Goal: Find specific page/section: Find specific page/section

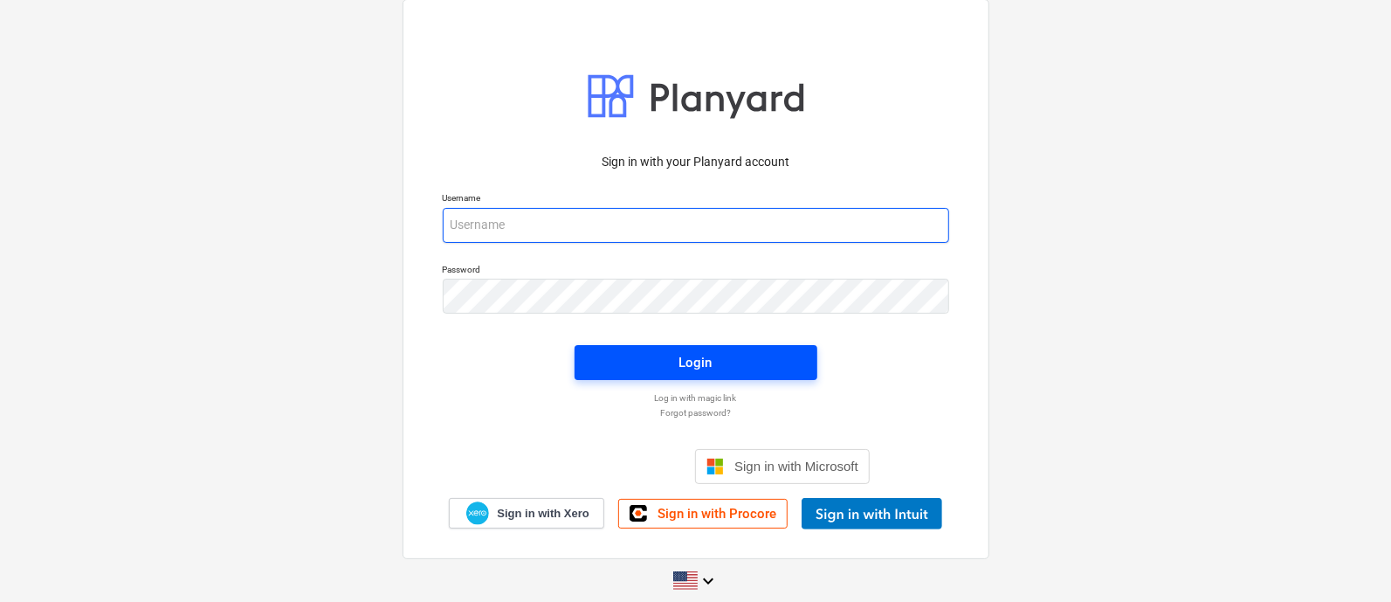
type input "[EMAIL_ADDRESS][DOMAIN_NAME]"
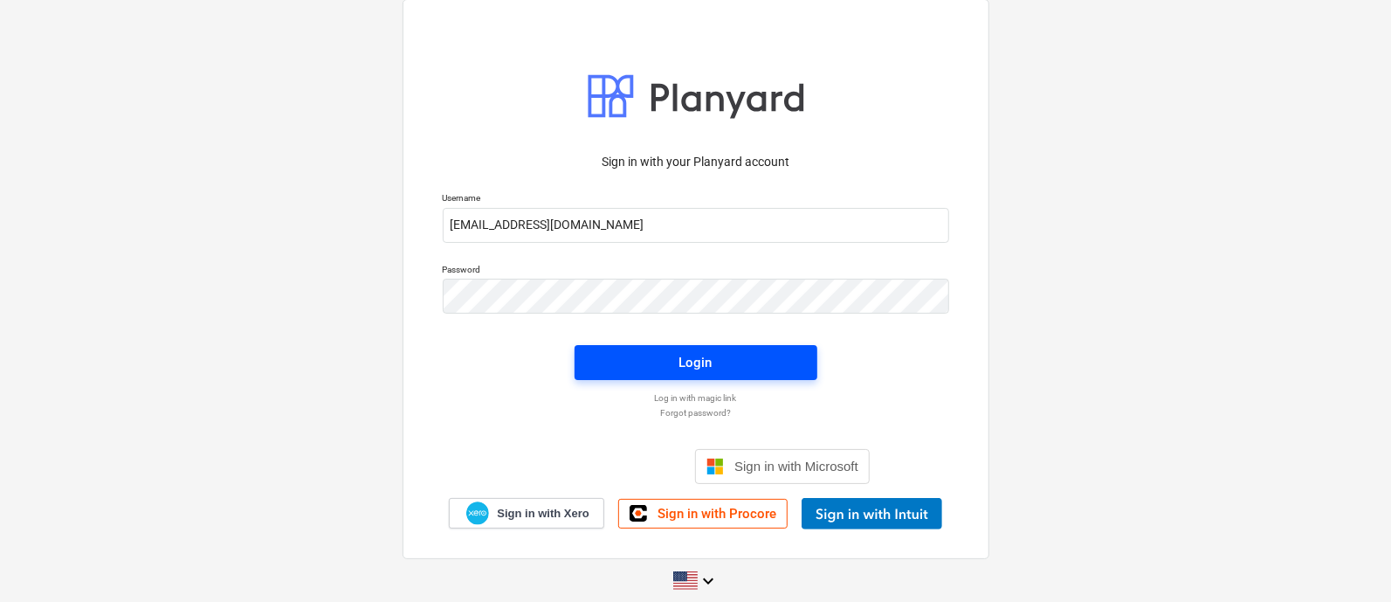
click at [633, 358] on span "Login" at bounding box center [696, 362] width 201 height 23
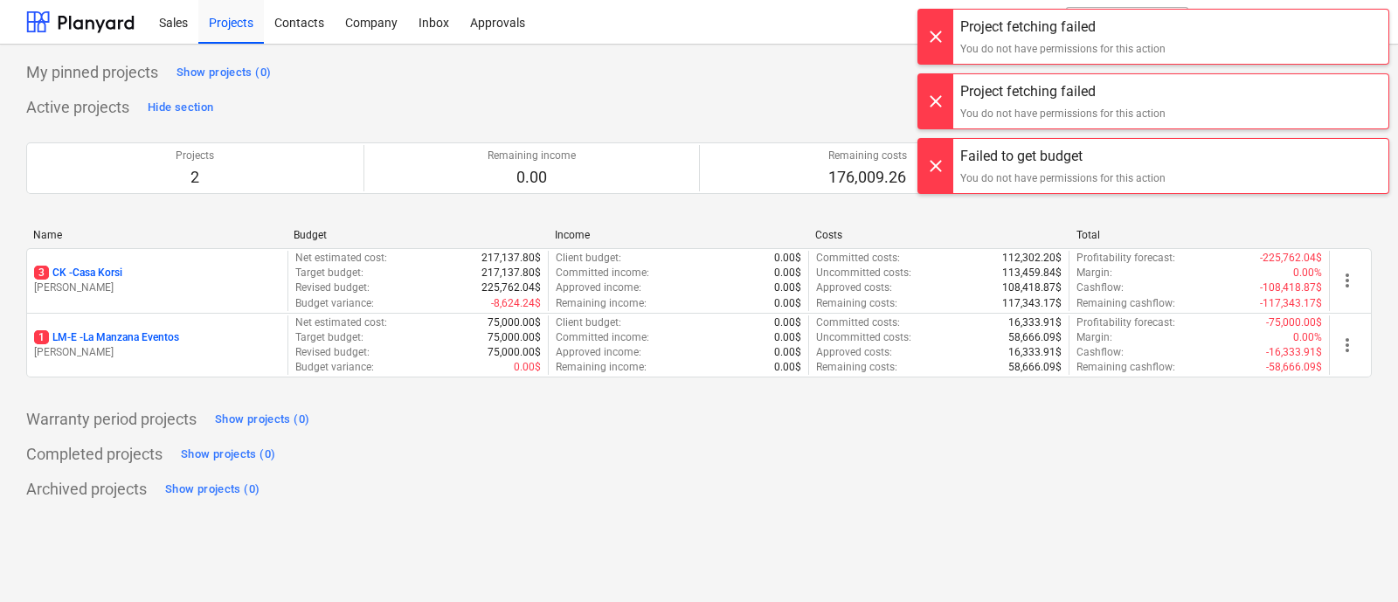
click at [942, 19] on div at bounding box center [935, 37] width 35 height 54
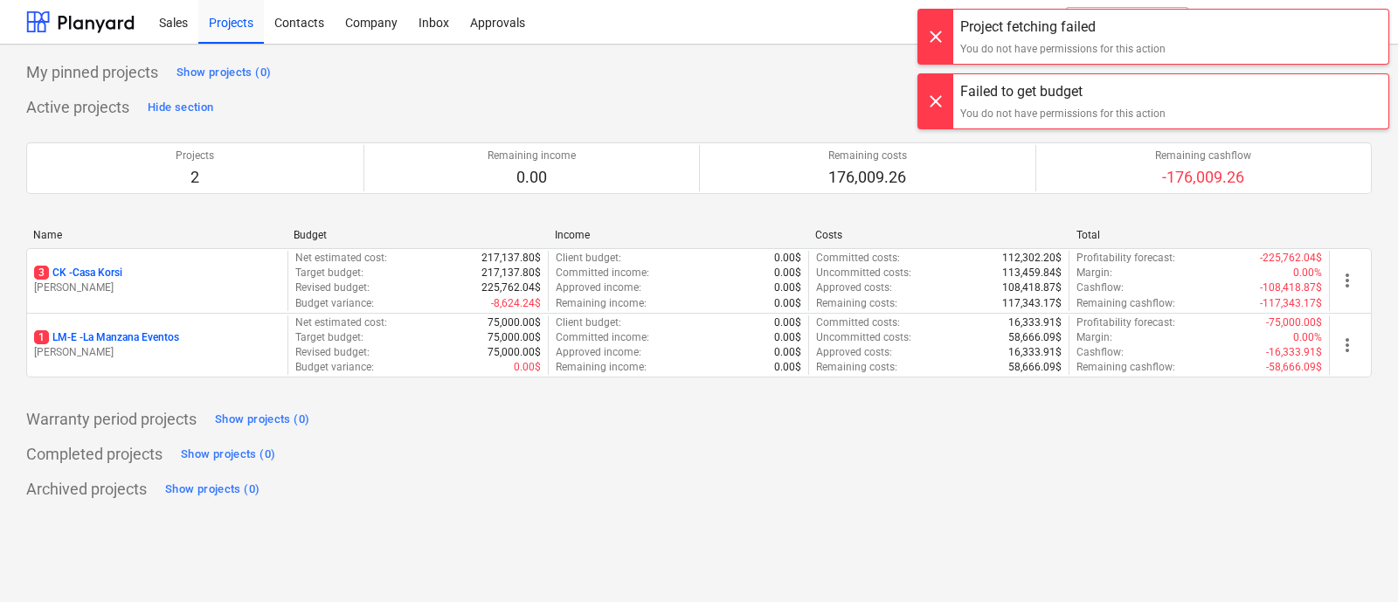
click at [930, 38] on div at bounding box center [935, 37] width 35 height 54
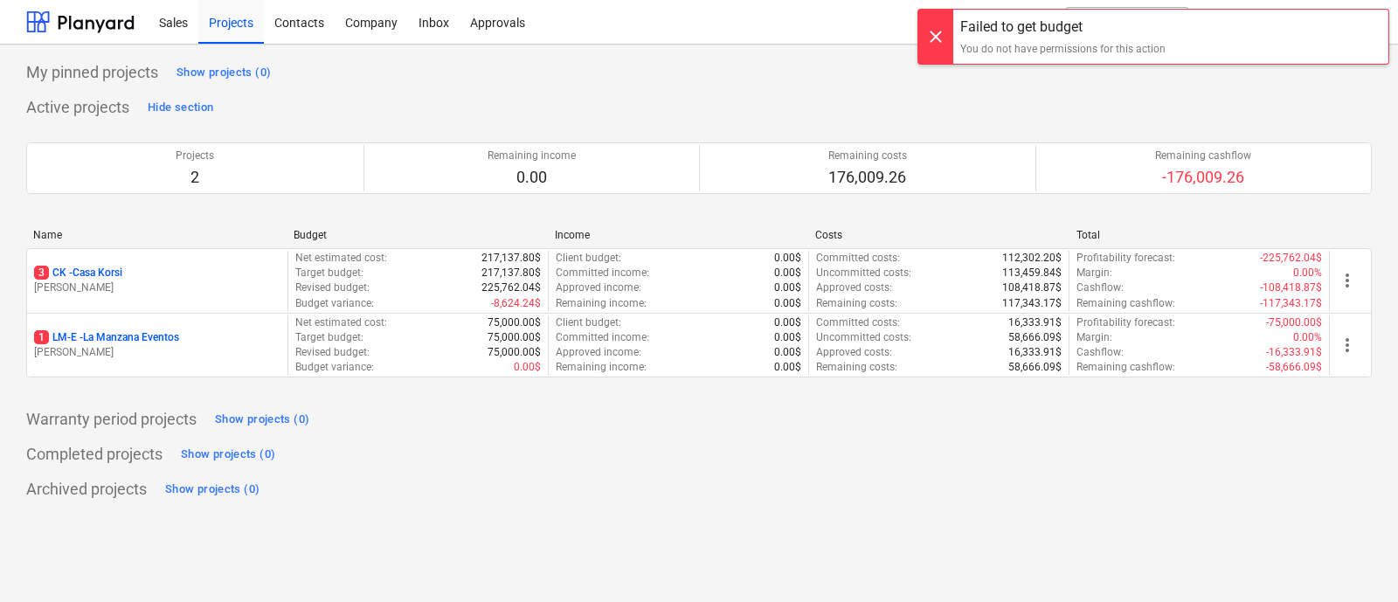
click at [924, 28] on div at bounding box center [935, 37] width 35 height 54
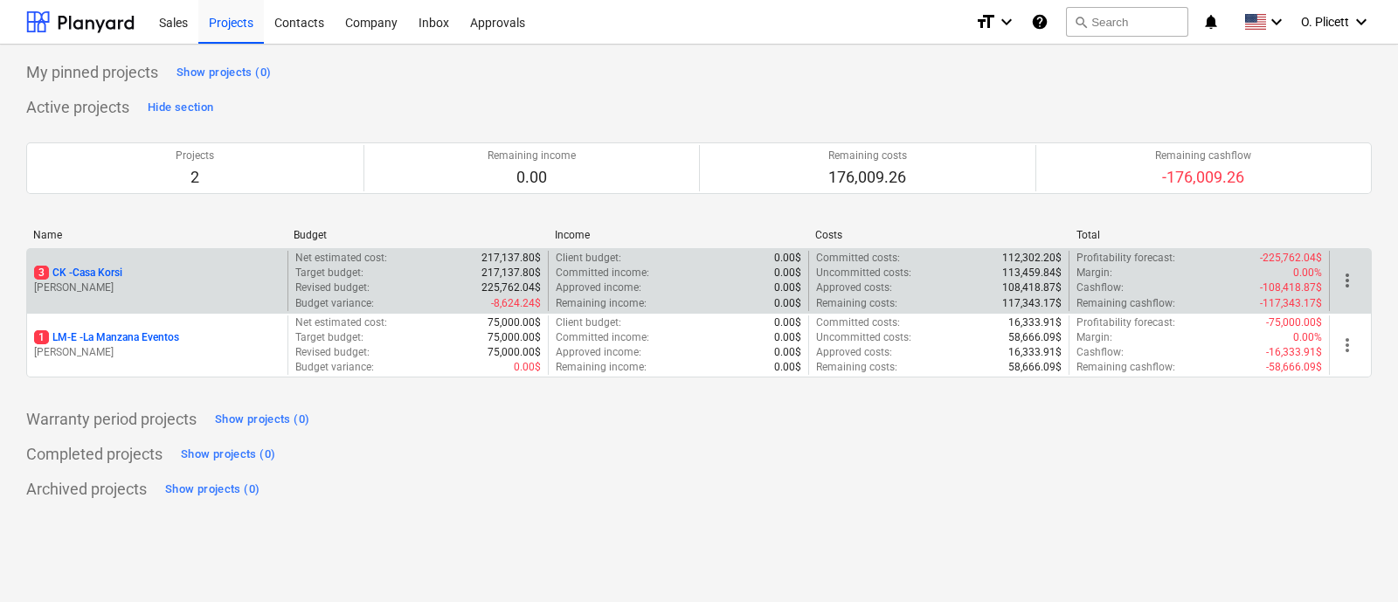
click at [139, 262] on div "3 CK - Casa Korsi [PERSON_NAME]" at bounding box center [157, 281] width 260 height 60
click at [122, 271] on p "3 CK - Casa Korsi" at bounding box center [78, 273] width 88 height 15
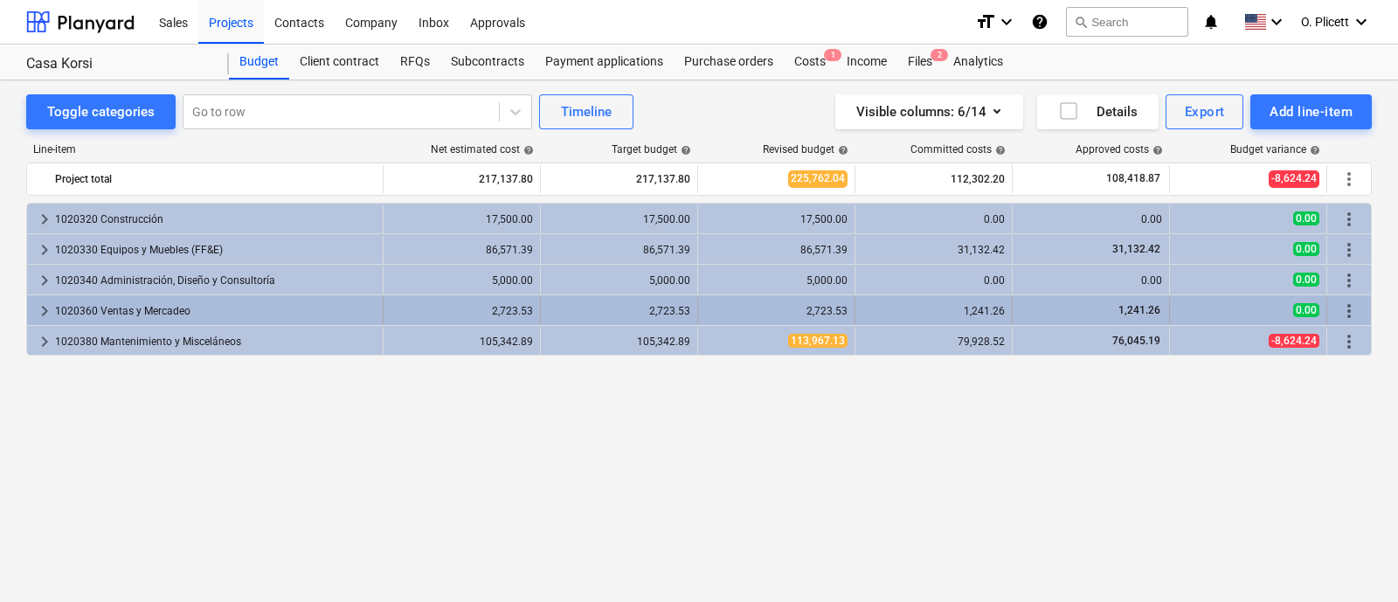
click at [79, 310] on div "1020360 Ventas y Mercadeo" at bounding box center [215, 311] width 321 height 28
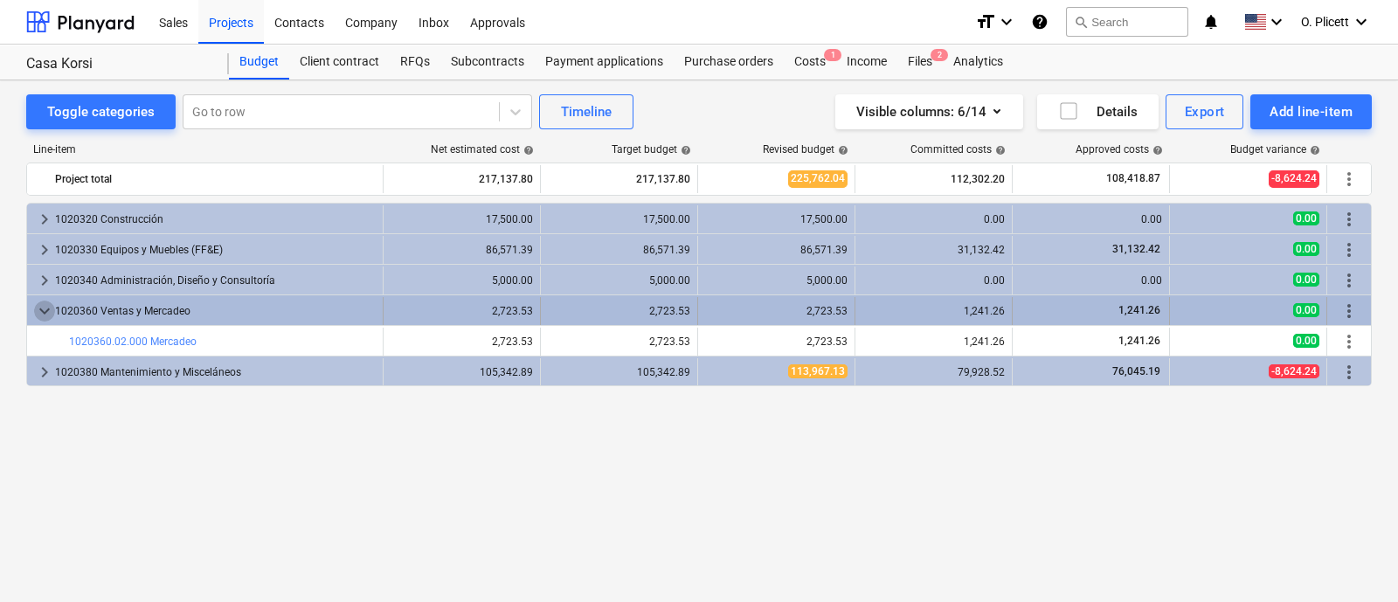
click at [42, 315] on span "keyboard_arrow_down" at bounding box center [44, 310] width 21 height 21
